Goal: Task Accomplishment & Management: Use online tool/utility

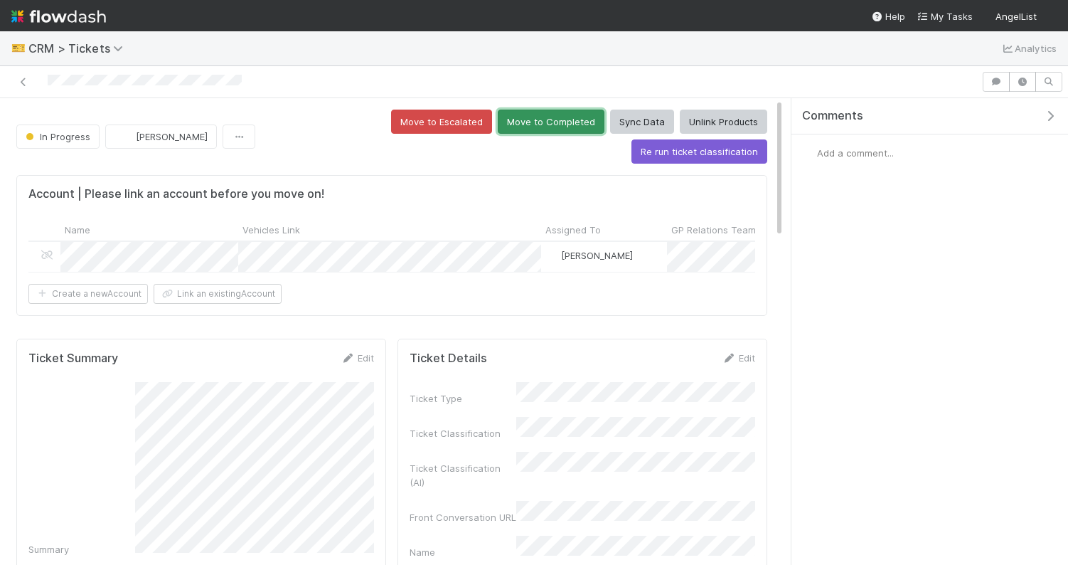
click at [498, 119] on button "Move to Completed" at bounding box center [551, 122] width 107 height 24
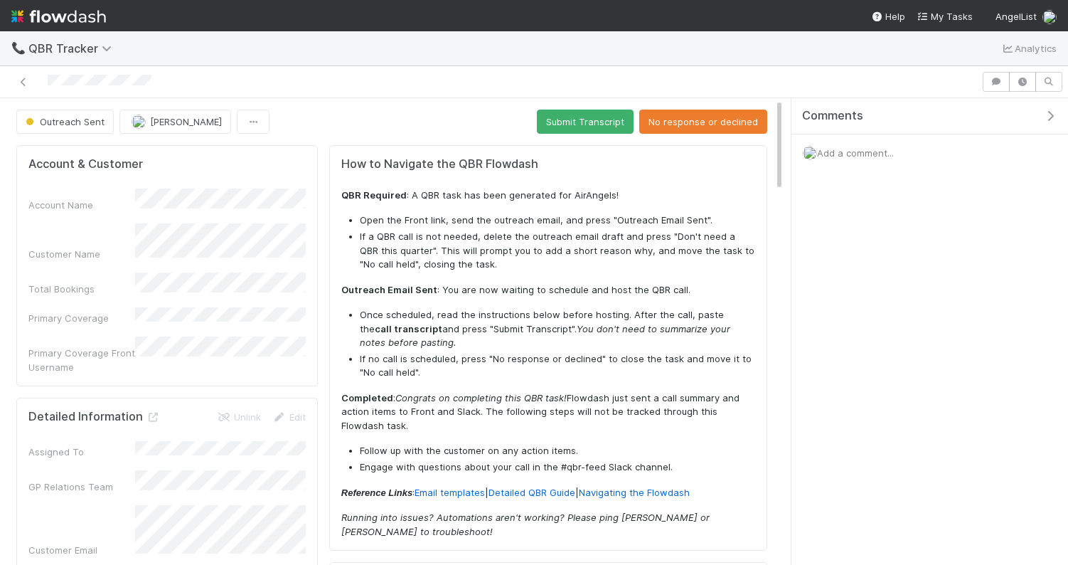
click at [713, 69] on div at bounding box center [534, 82] width 1068 height 32
click at [616, 127] on button "Submit Transcript" at bounding box center [585, 122] width 97 height 24
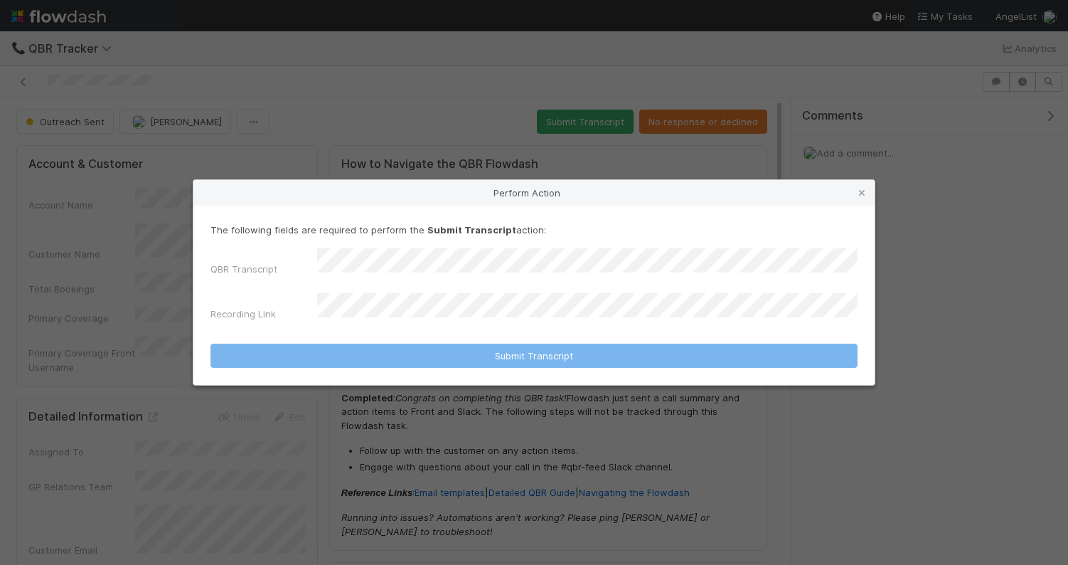
click at [393, 323] on form "The following fields are required to perform the Submit Transcript action: QBR …" at bounding box center [533, 295] width 647 height 145
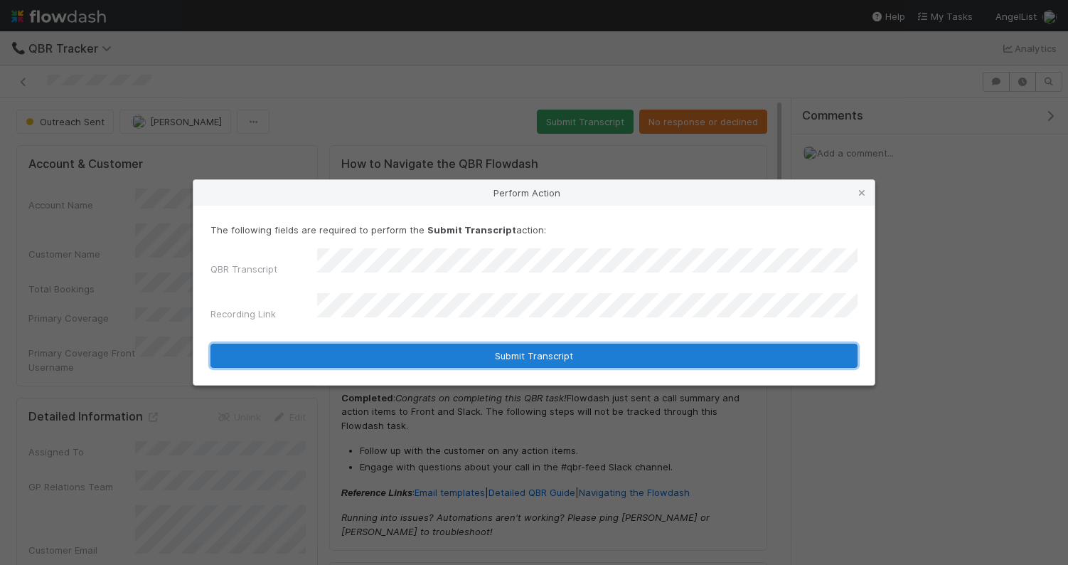
click at [433, 343] on button "Submit Transcript" at bounding box center [533, 355] width 647 height 24
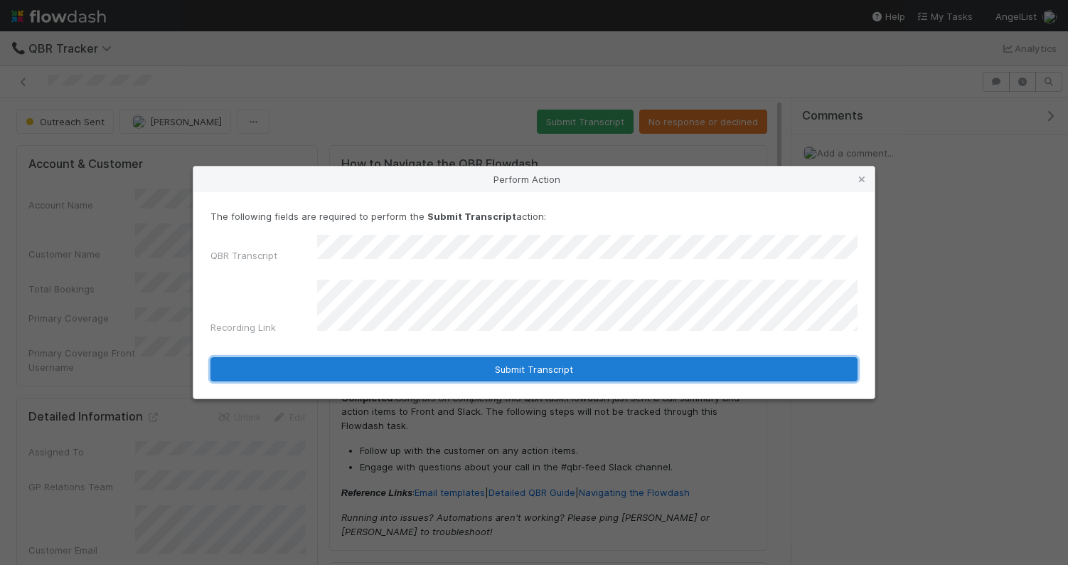
click at [443, 357] on button "Submit Transcript" at bounding box center [533, 369] width 647 height 24
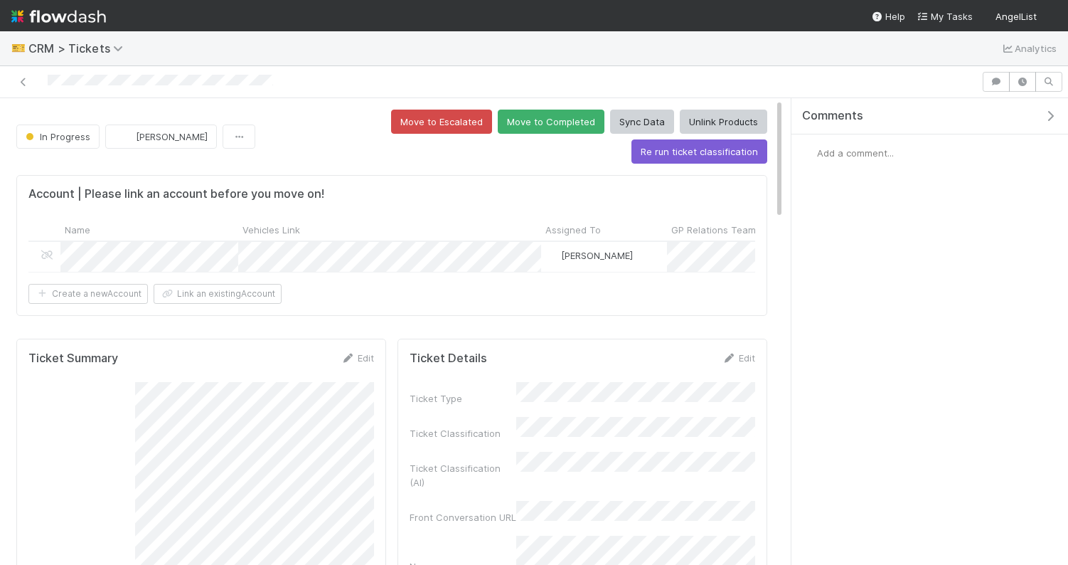
click at [415, 68] on div at bounding box center [534, 82] width 1068 height 32
click at [498, 117] on button "Move to Completed" at bounding box center [551, 122] width 107 height 24
